Goal: Information Seeking & Learning: Learn about a topic

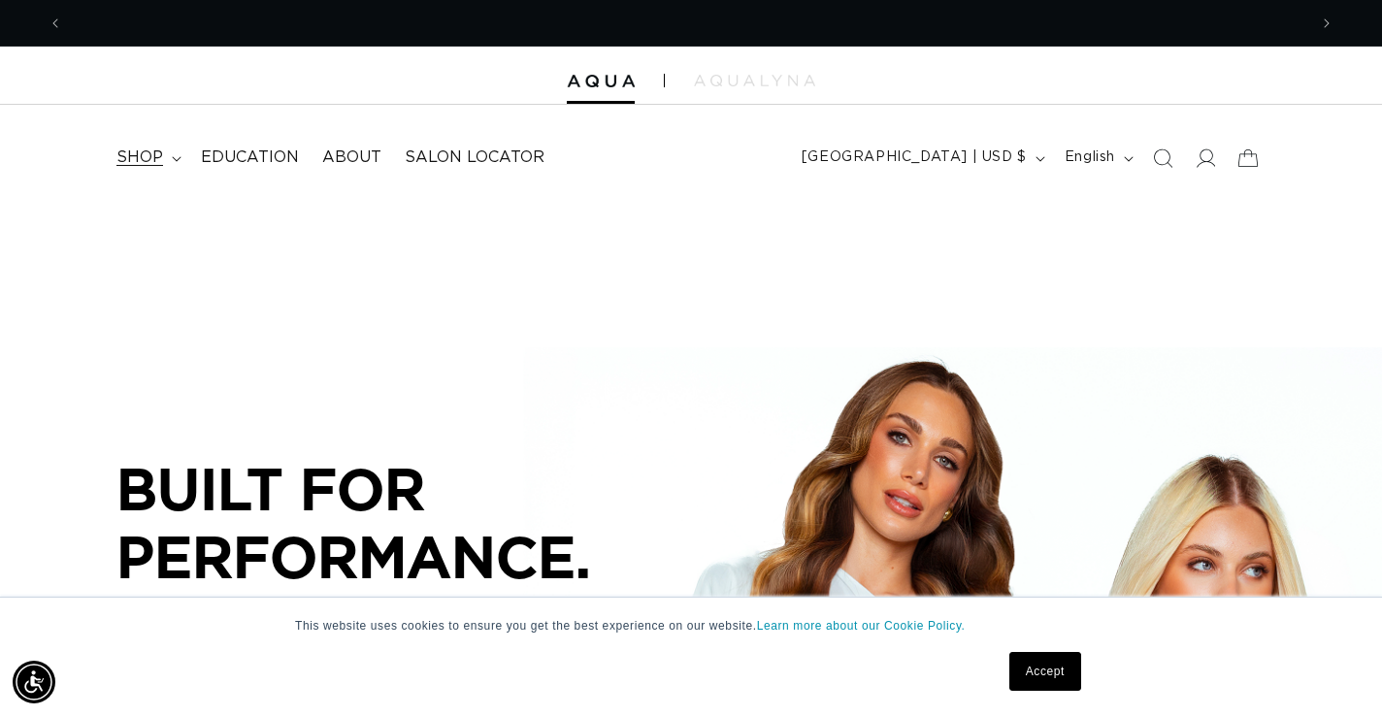
scroll to position [0, 1244]
click at [159, 159] on span "shop" at bounding box center [139, 157] width 47 height 20
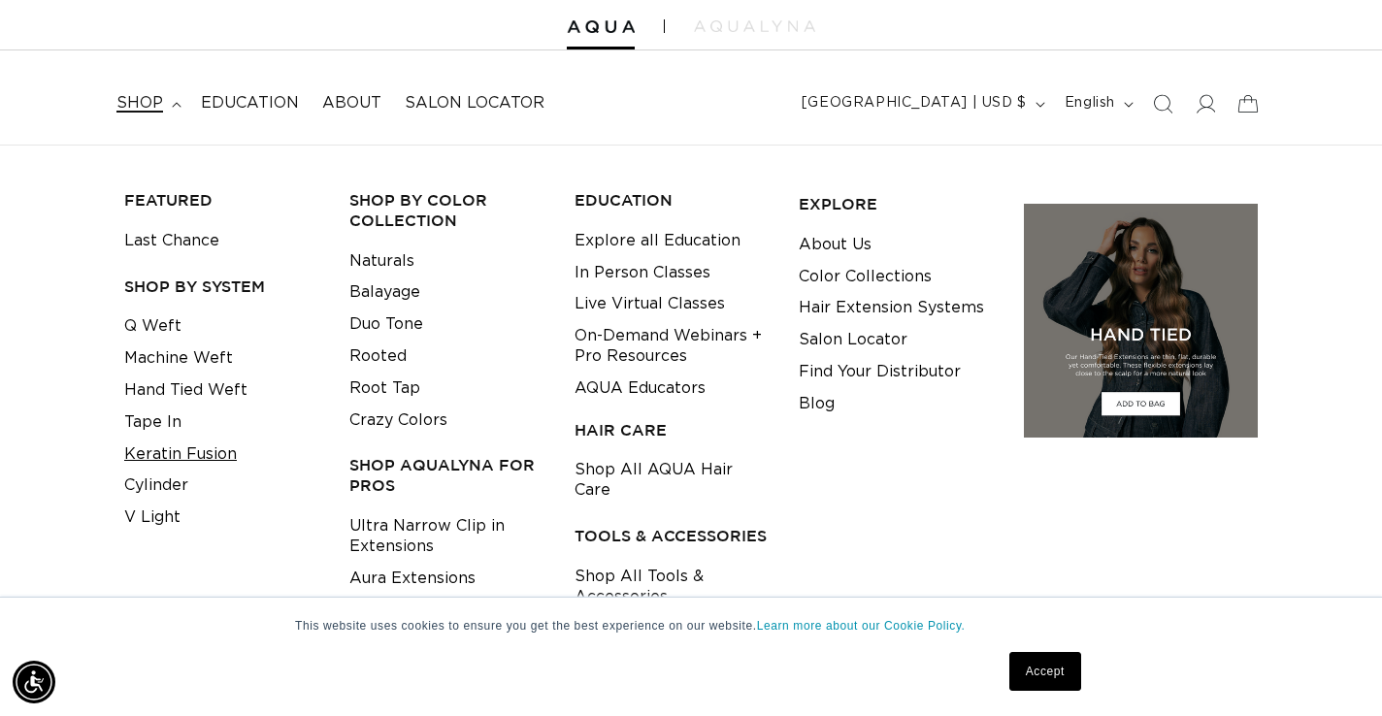
scroll to position [0, 2488]
click at [164, 429] on link "Tape In" at bounding box center [152, 423] width 57 height 32
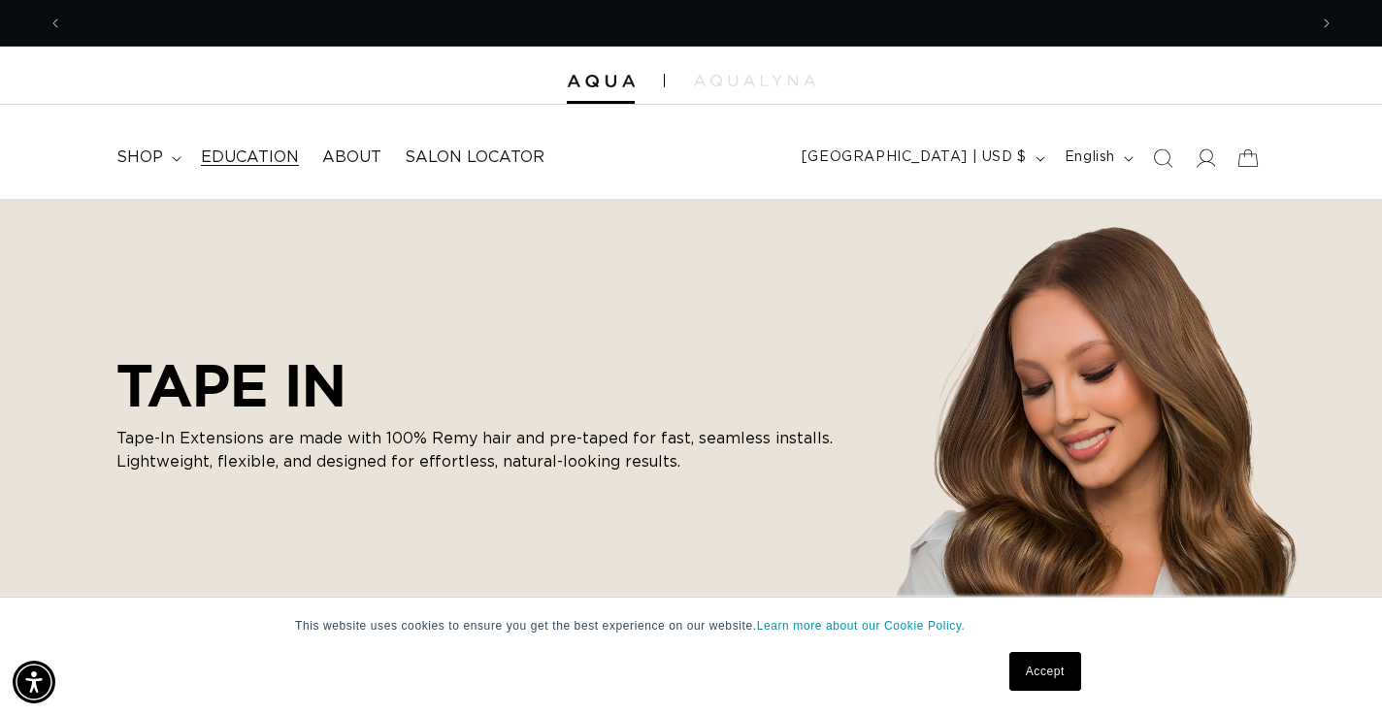
click at [237, 147] on span "Education" at bounding box center [250, 157] width 98 height 20
